Goal: Communication & Community: Participate in discussion

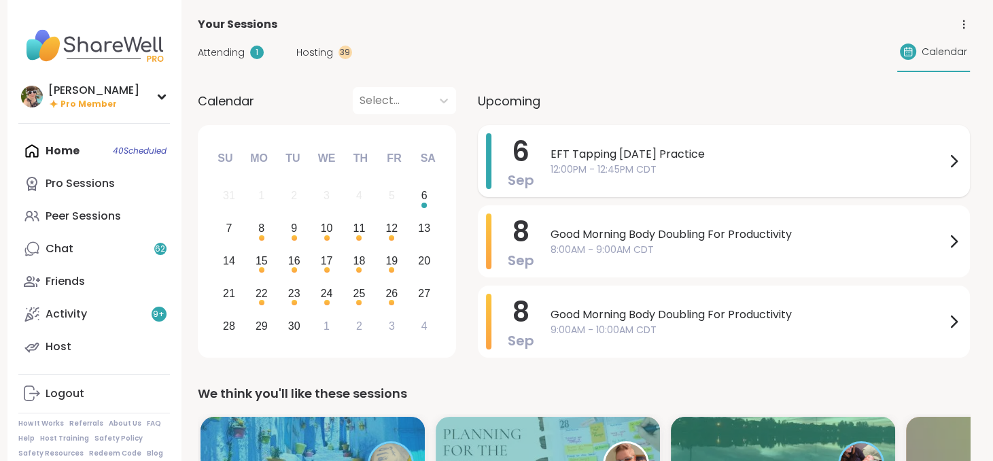
click at [815, 179] on div "EFT Tapping [DATE] Practice 12:00PM - 12:45PM CDT" at bounding box center [756, 161] width 411 height 56
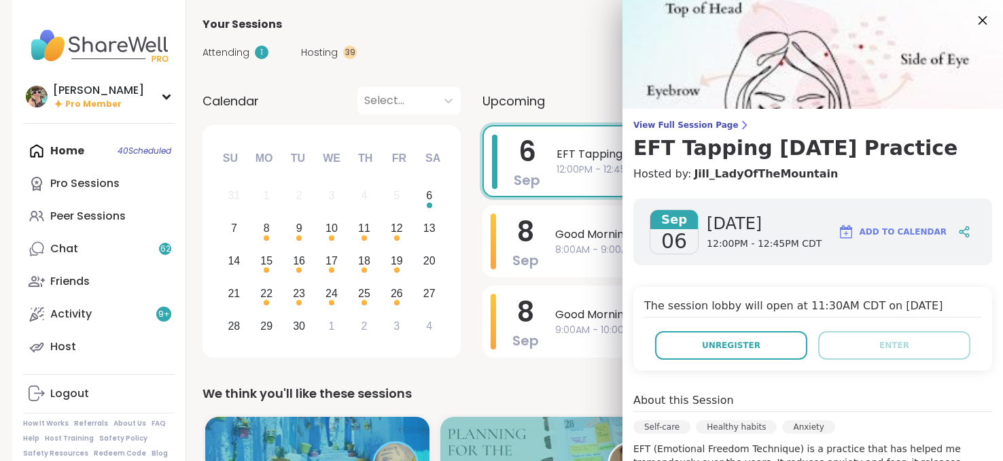
click at [974, 24] on icon at bounding box center [982, 20] width 17 height 17
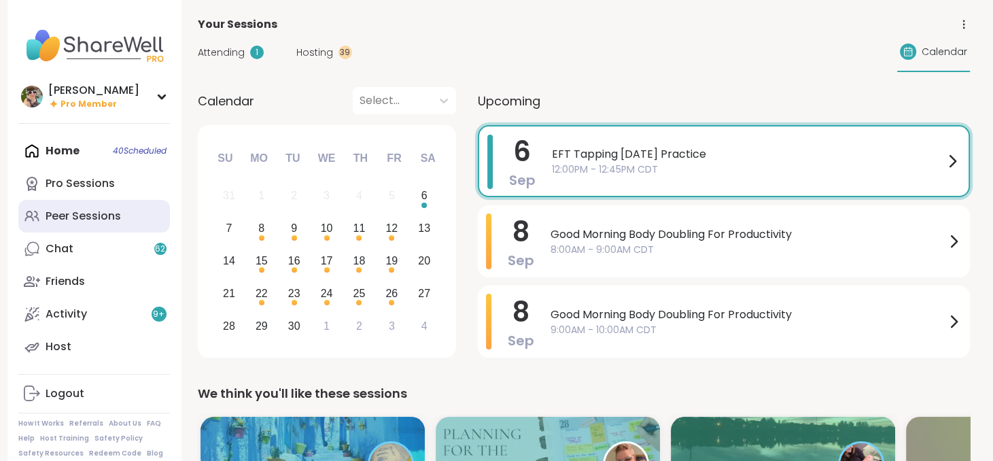
click at [96, 222] on div "Peer Sessions" at bounding box center [83, 216] width 75 height 15
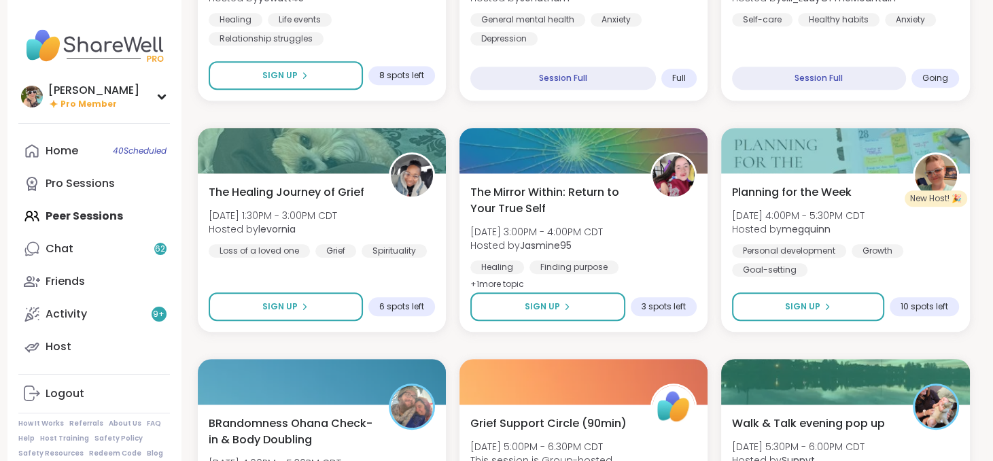
scroll to position [990, 0]
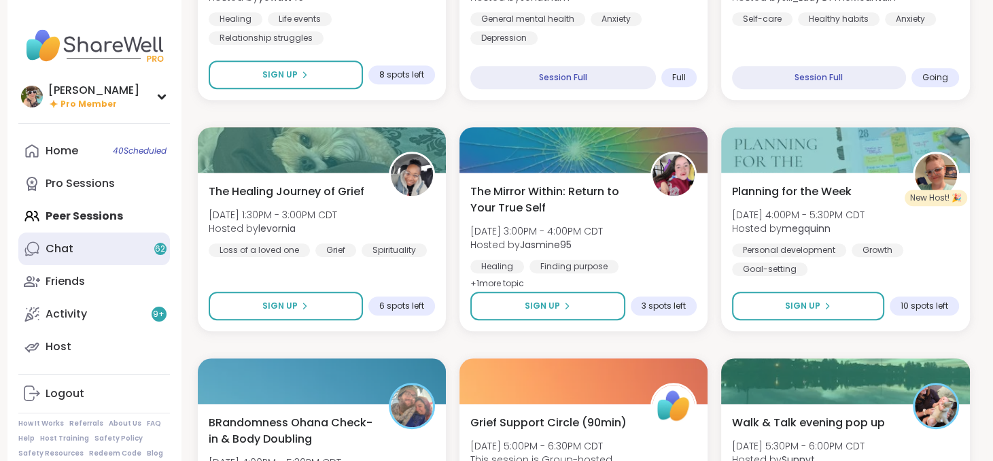
click at [81, 236] on link "Chat 62" at bounding box center [94, 248] width 152 height 33
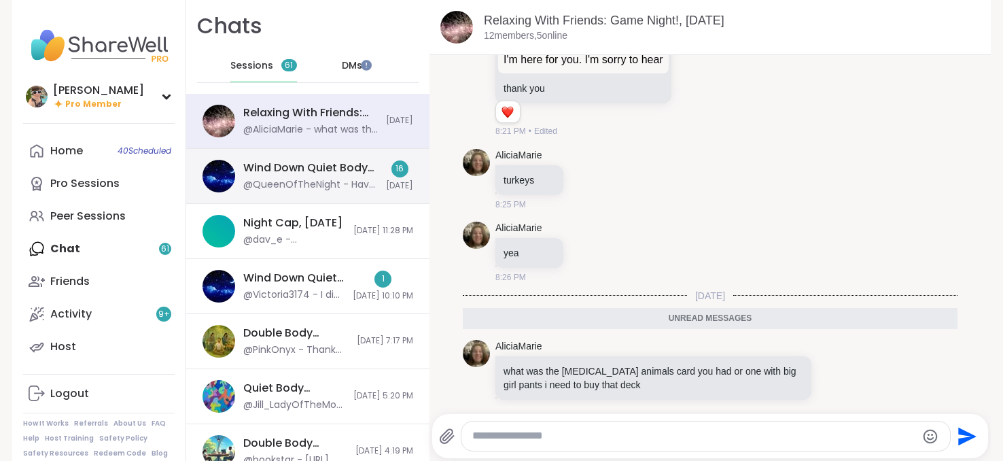
click at [313, 160] on div "Wind Down Quiet Body Doubling - [DATE]" at bounding box center [310, 167] width 135 height 15
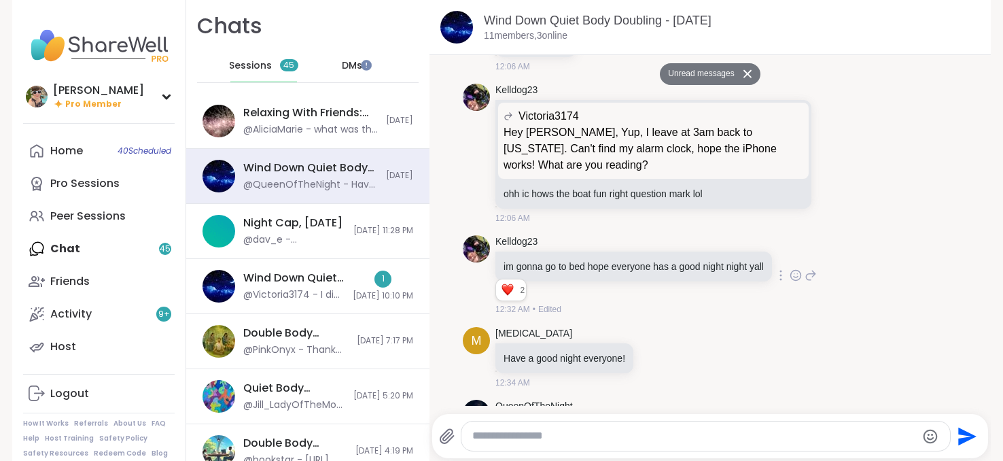
scroll to position [1052, 0]
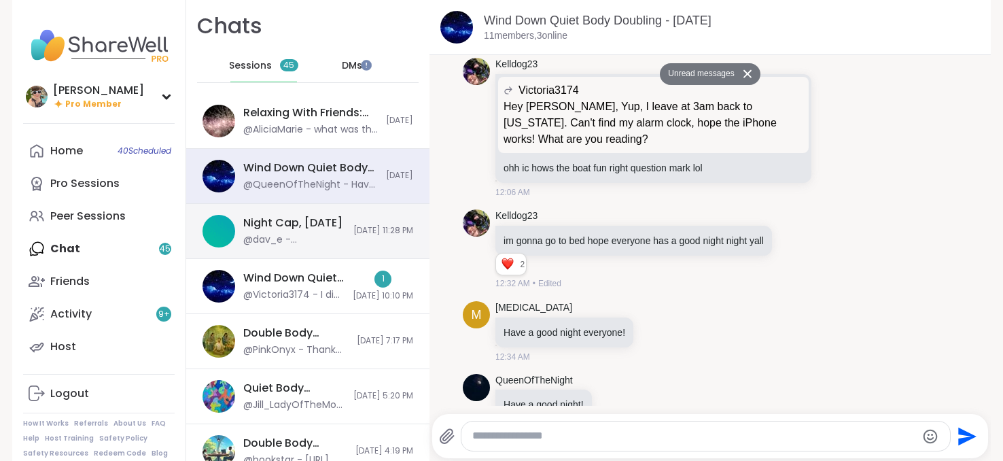
click at [292, 235] on div "@dav_e - @QueenOfTheNight You okay [PERSON_NAME]?" at bounding box center [294, 240] width 102 height 14
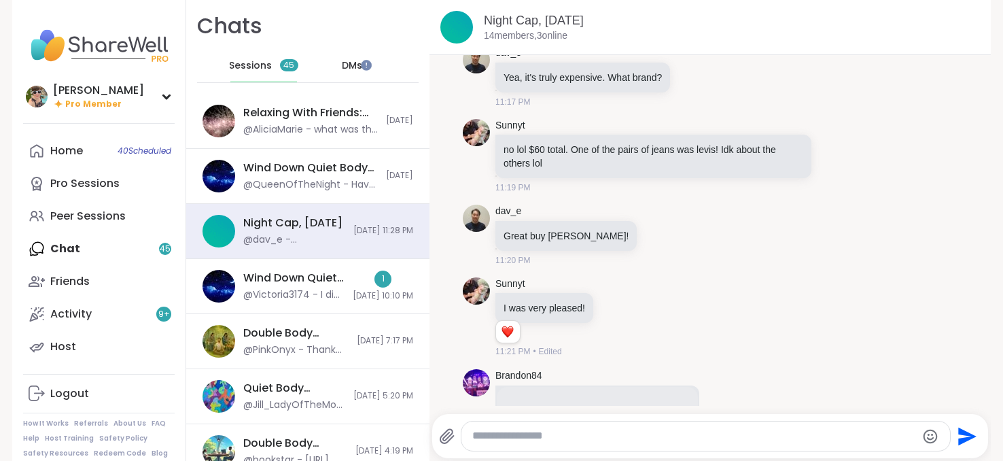
scroll to position [3313, 0]
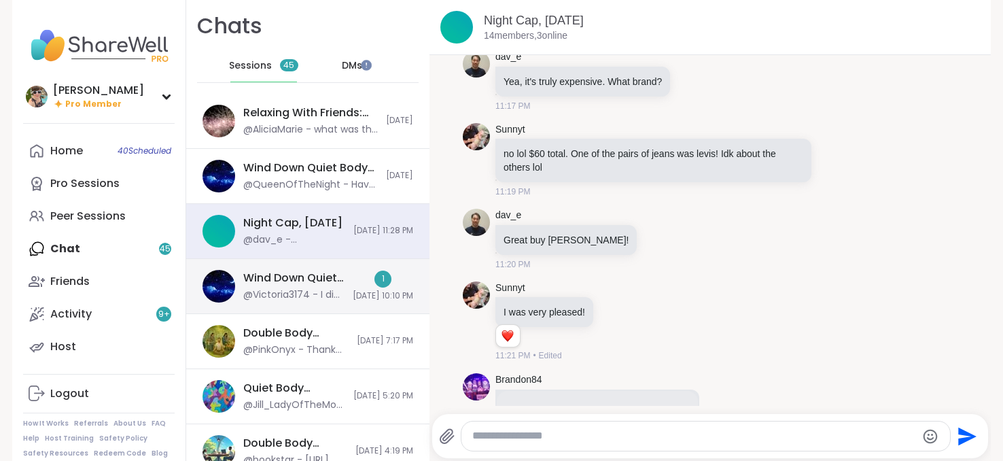
click at [307, 294] on div "@Victoria3174 - I did it! I cleaned the filter in the bottom of my boat and rep…" at bounding box center [293, 295] width 101 height 14
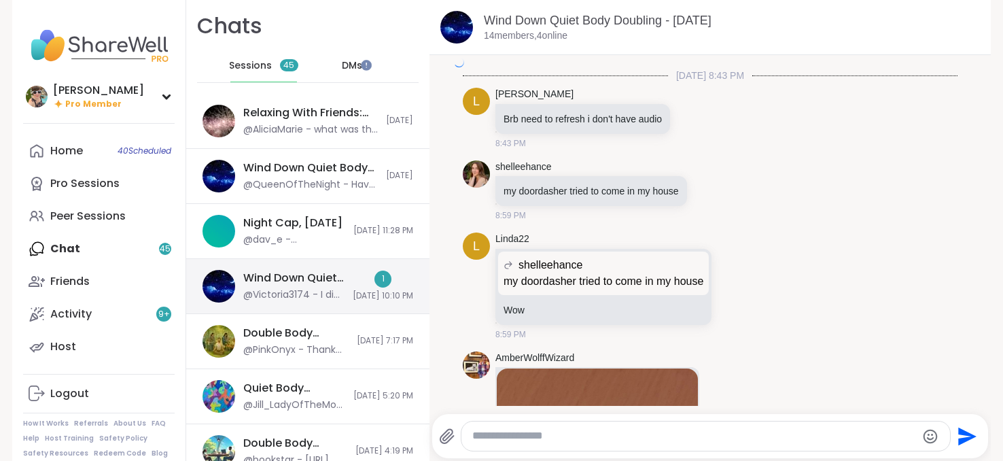
scroll to position [3309, 0]
